Goal: Task Accomplishment & Management: Manage account settings

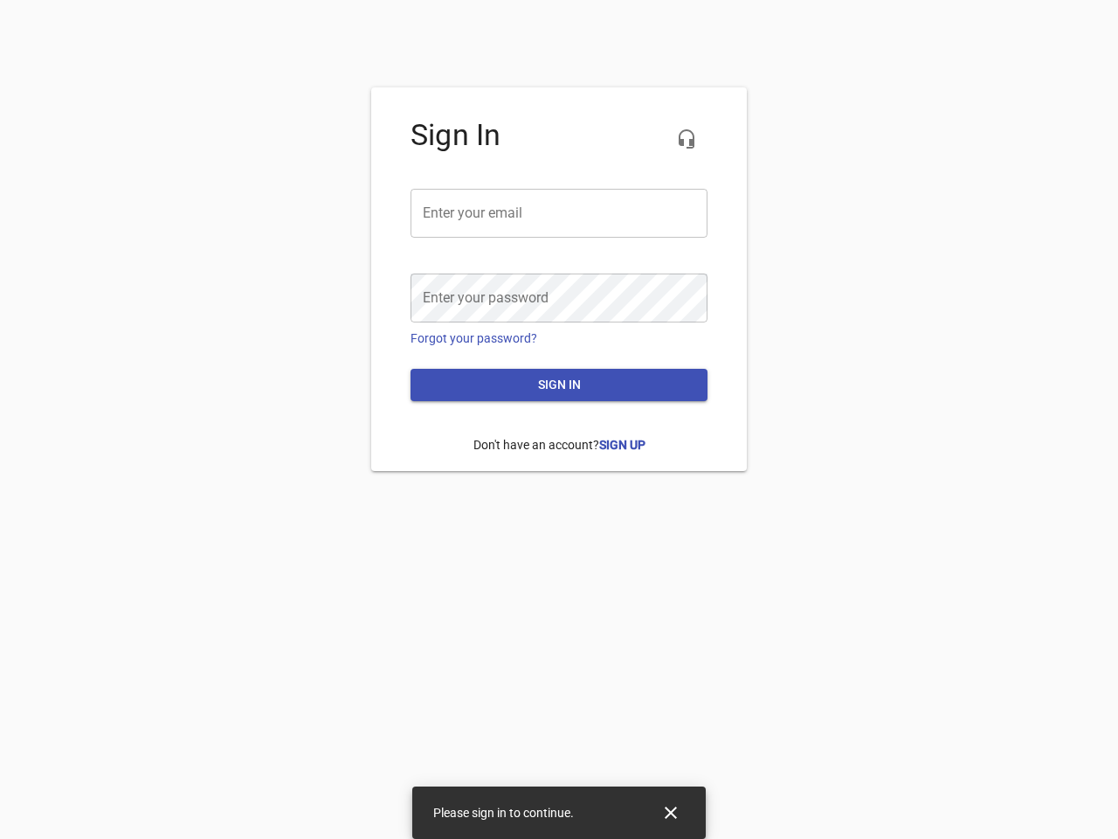
click at [687, 139] on icon "button" at bounding box center [686, 138] width 21 height 21
click at [559, 213] on input "email" at bounding box center [559, 213] width 297 height 49
click at [671, 812] on icon "Close" at bounding box center [671, 812] width 12 height 12
